Goal: Information Seeking & Learning: Learn about a topic

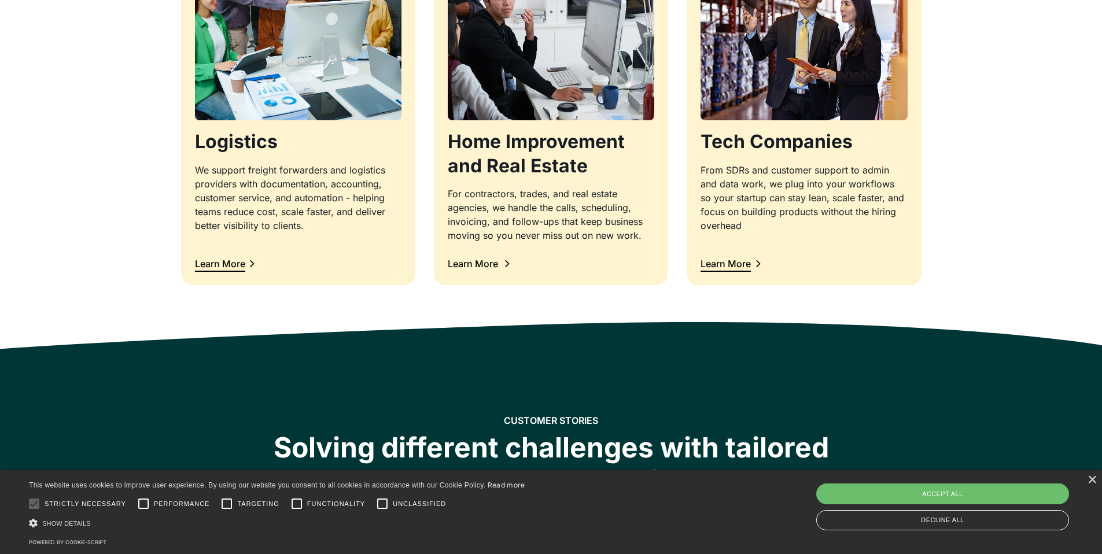
scroll to position [1298, 0]
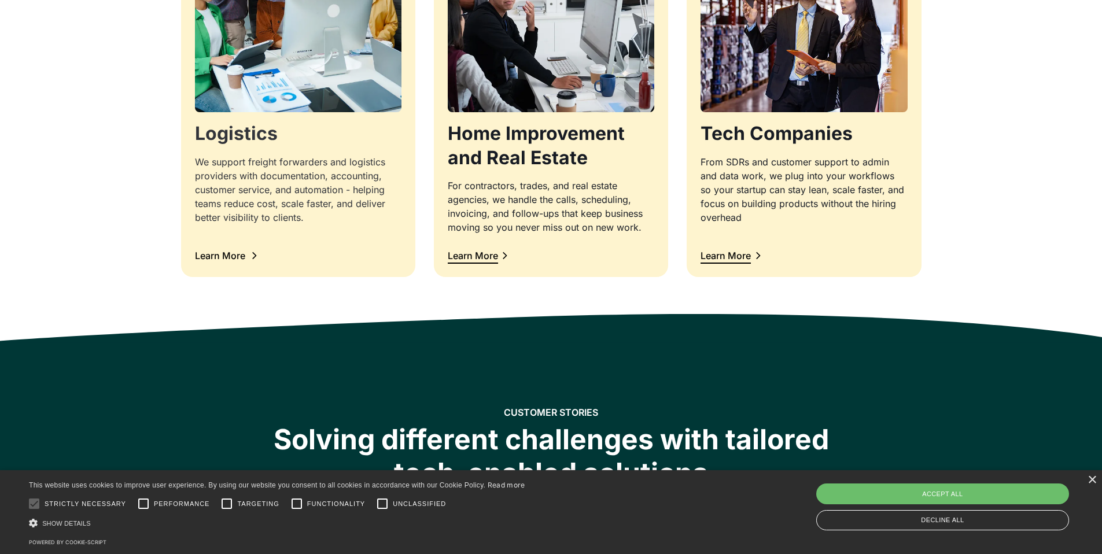
click at [234, 253] on div "Learn More" at bounding box center [220, 255] width 50 height 9
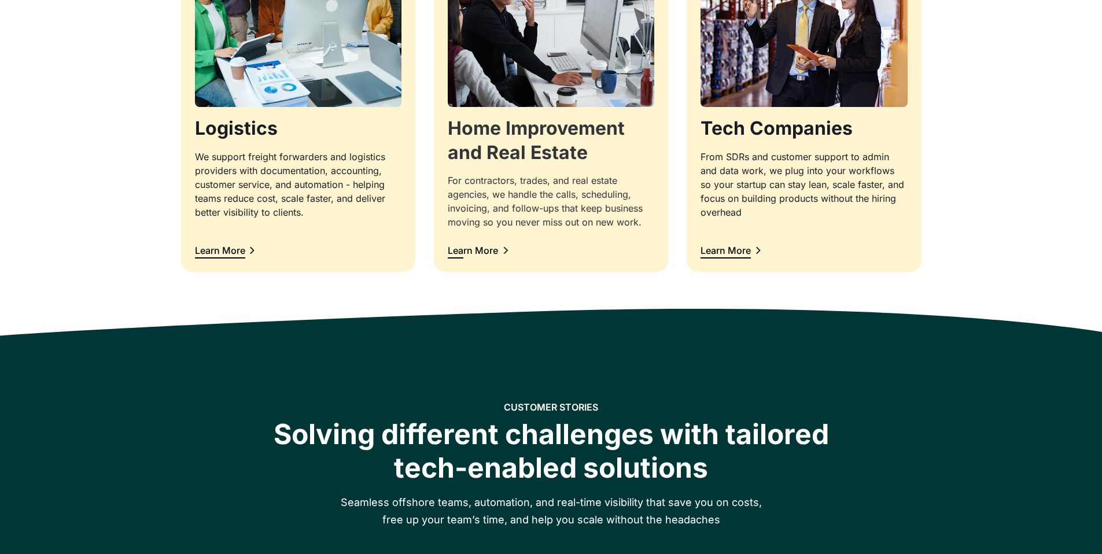
click at [495, 258] on link "Home Improvement and Real Estate For contractors, trades, and real estate agenc…" at bounding box center [551, 80] width 234 height 386
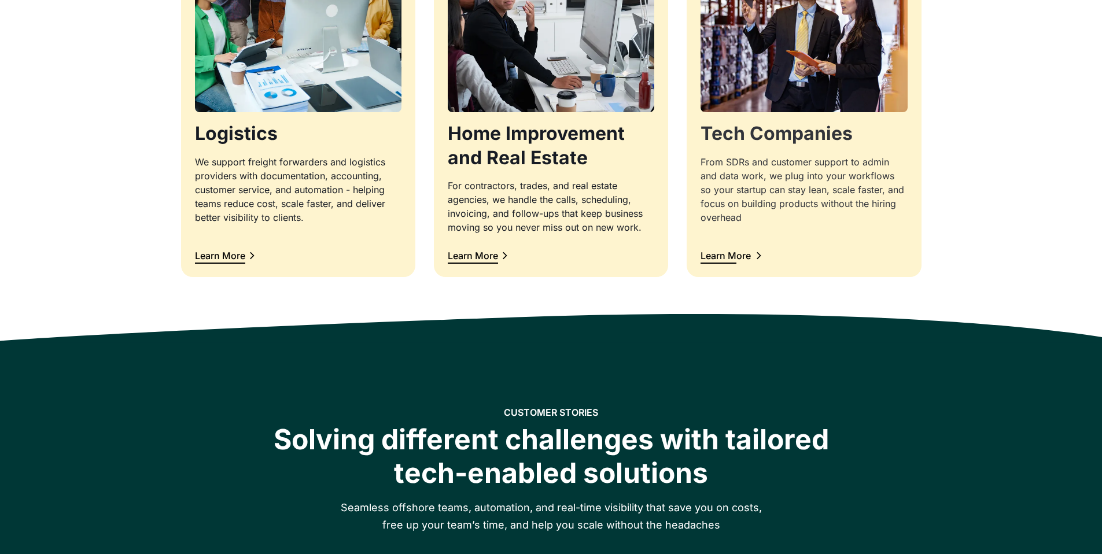
click at [746, 260] on div "Learn More" at bounding box center [726, 255] width 50 height 9
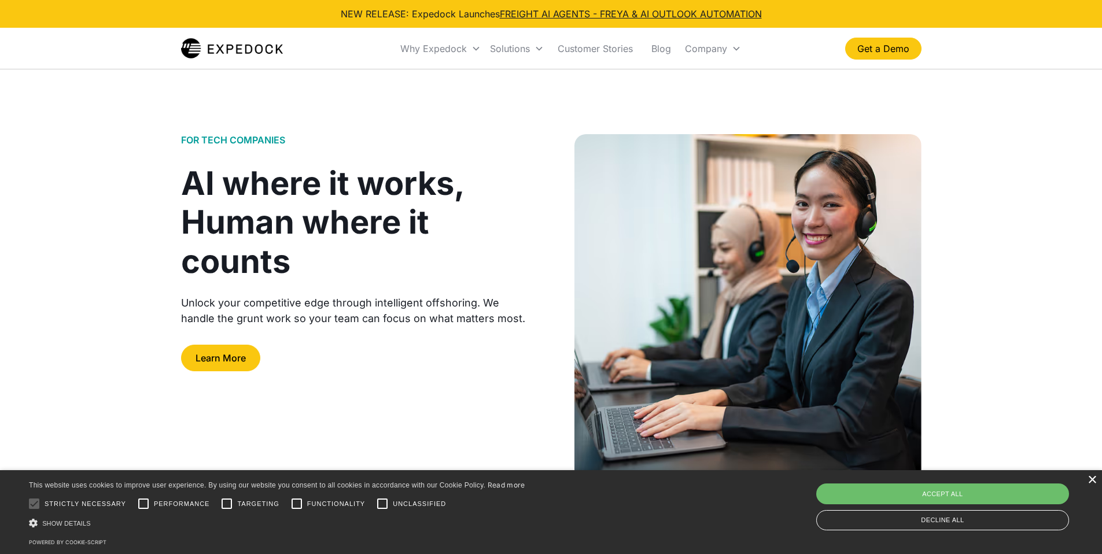
click at [1092, 485] on div "×" at bounding box center [1092, 480] width 9 height 9
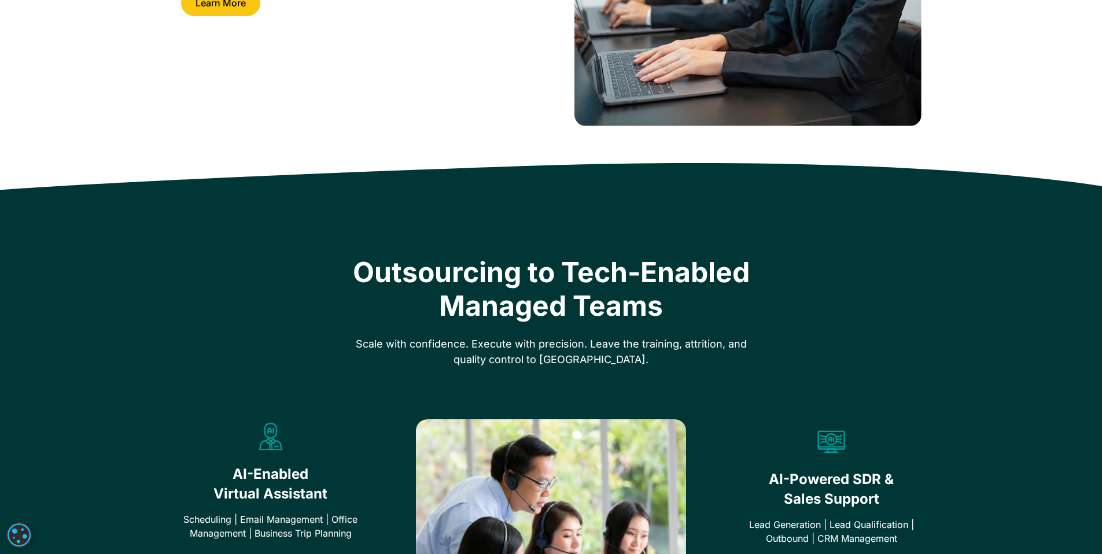
scroll to position [218, 0]
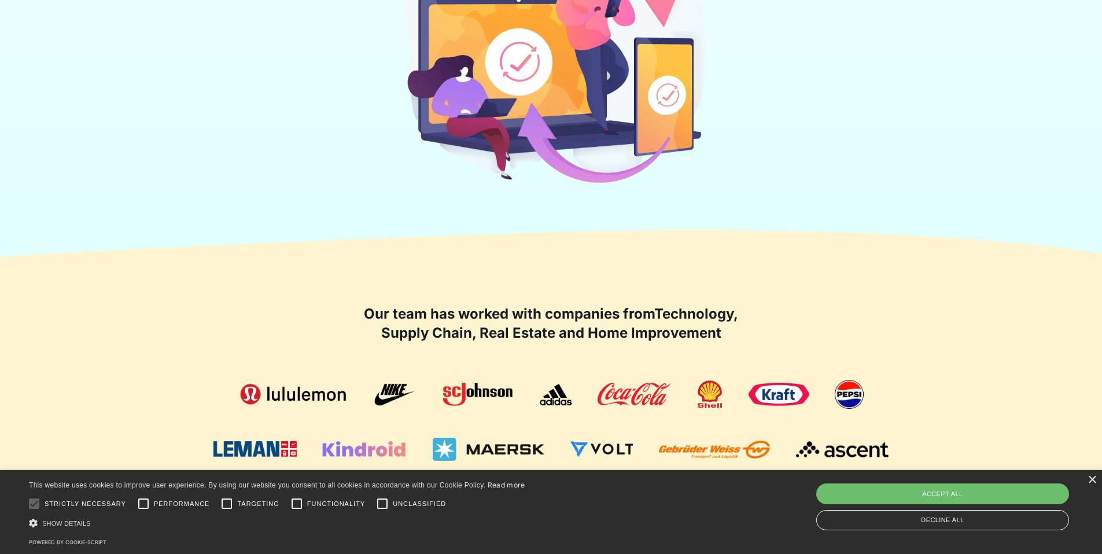
click at [1096, 480] on div "× This website uses cookies to improve user experience. By using our website yo…" at bounding box center [551, 512] width 1102 height 84
click at [1093, 480] on div "×" at bounding box center [1092, 480] width 9 height 9
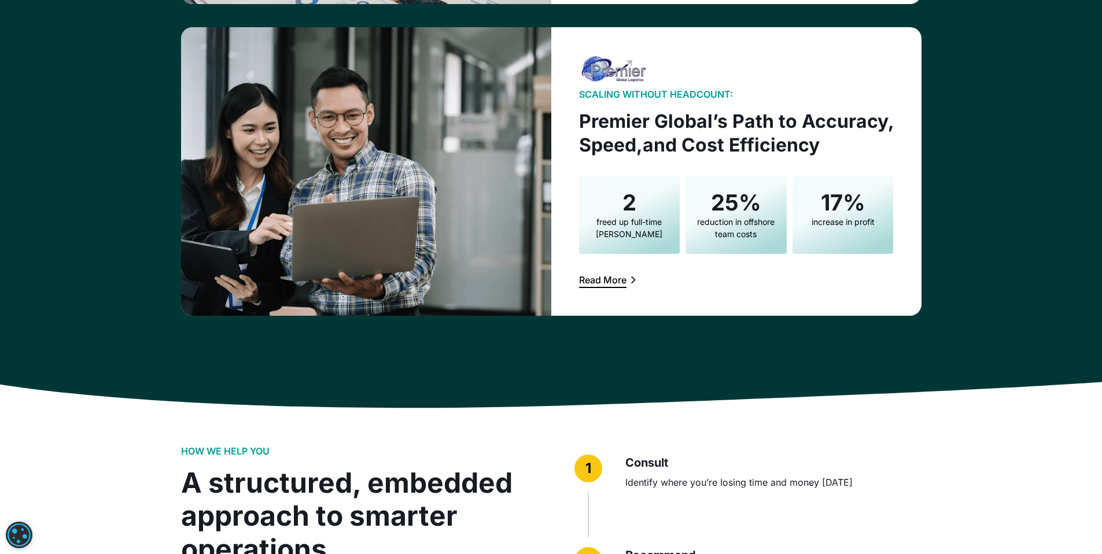
scroll to position [2470, 0]
